Goal: Navigation & Orientation: Find specific page/section

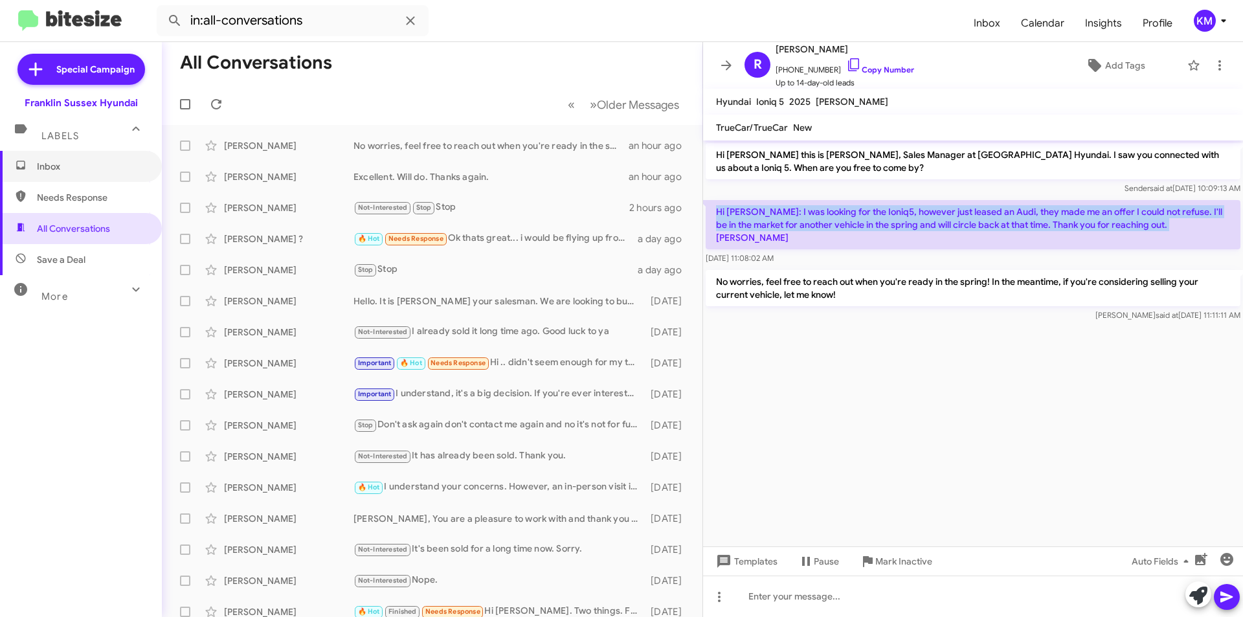
click at [53, 157] on span "Inbox" at bounding box center [81, 166] width 162 height 31
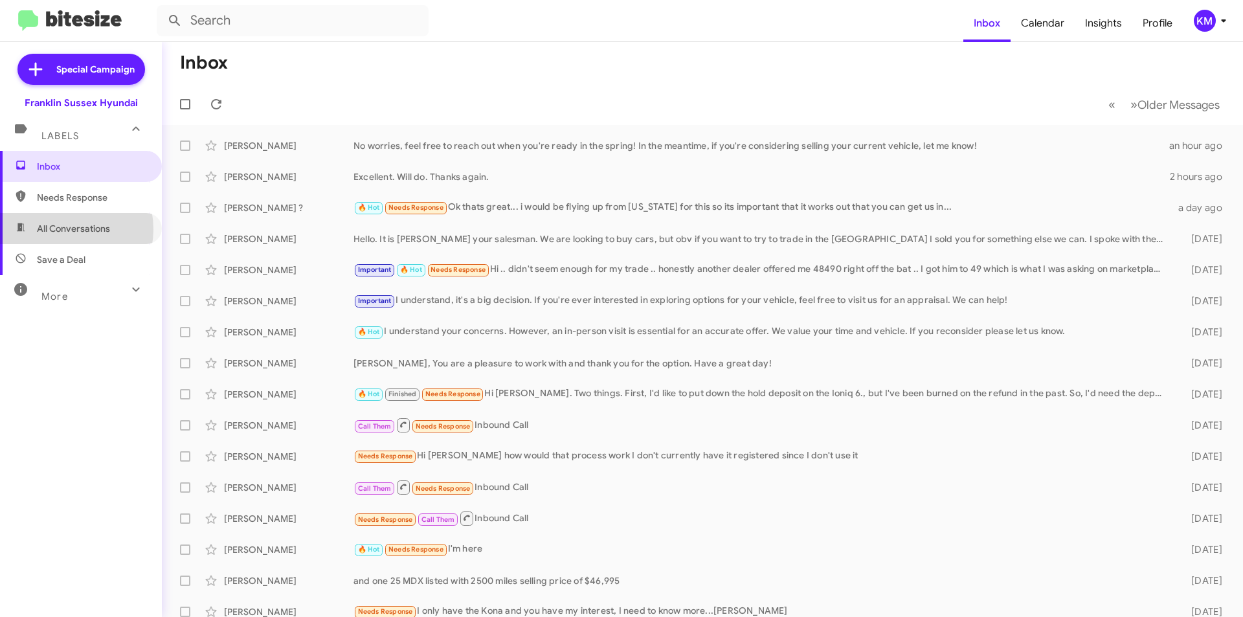
click at [61, 229] on span "All Conversations" at bounding box center [73, 228] width 73 height 13
type input "in:all-conversations"
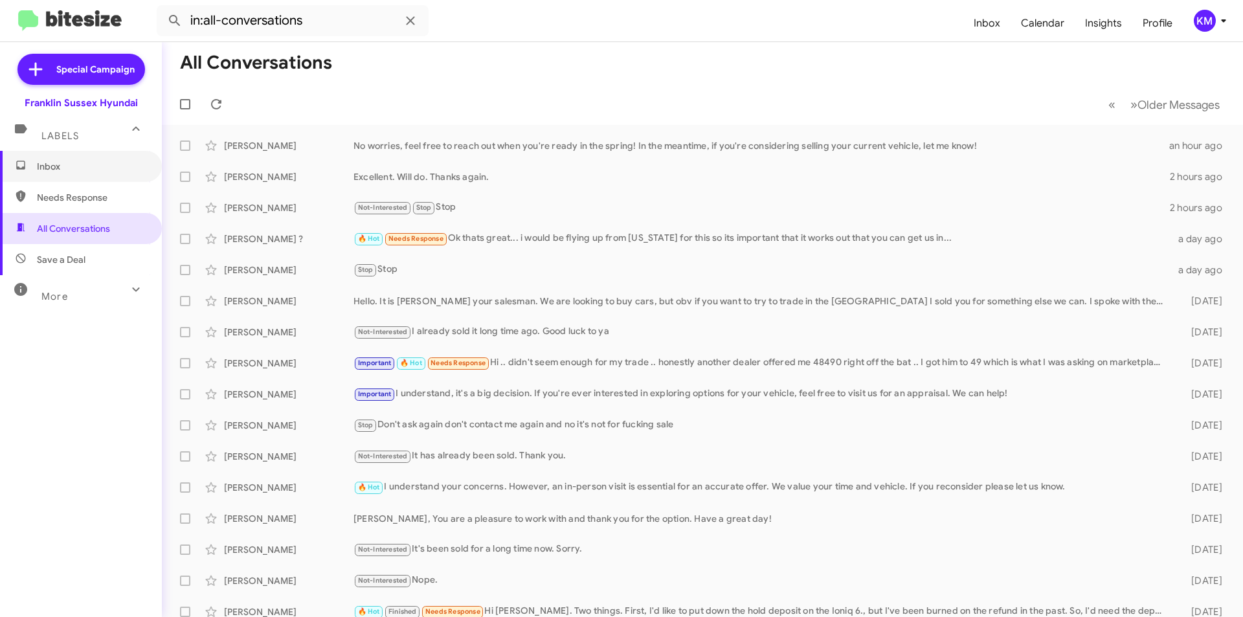
click at [71, 166] on span "Inbox" at bounding box center [92, 166] width 110 height 13
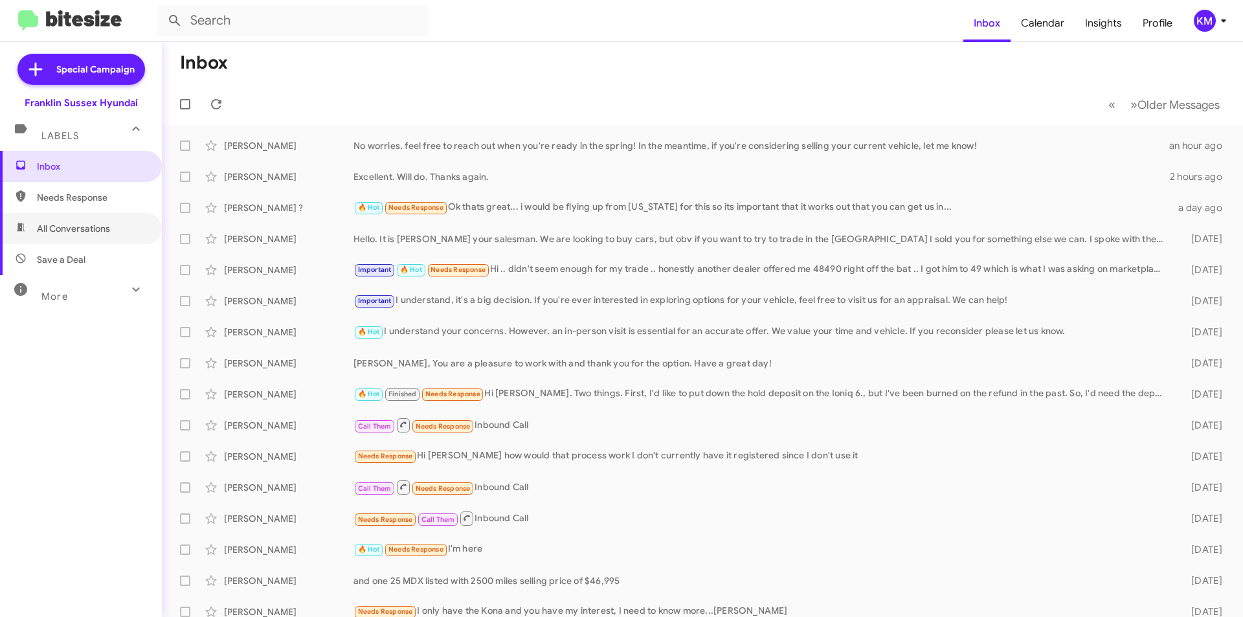
click at [58, 233] on span "All Conversations" at bounding box center [73, 228] width 73 height 13
type input "in:all-conversations"
